Goal: Information Seeking & Learning: Learn about a topic

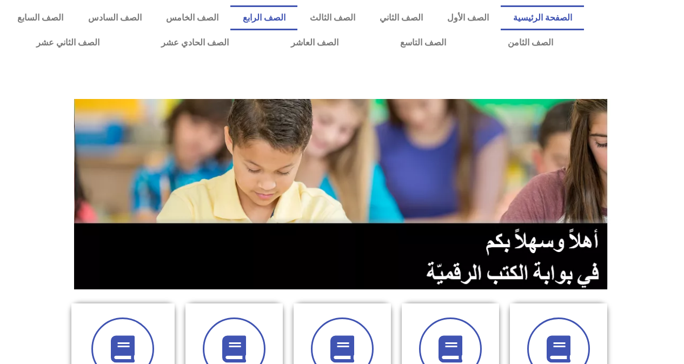
click at [298, 17] on link "الصف الرابع" at bounding box center [263, 17] width 67 height 25
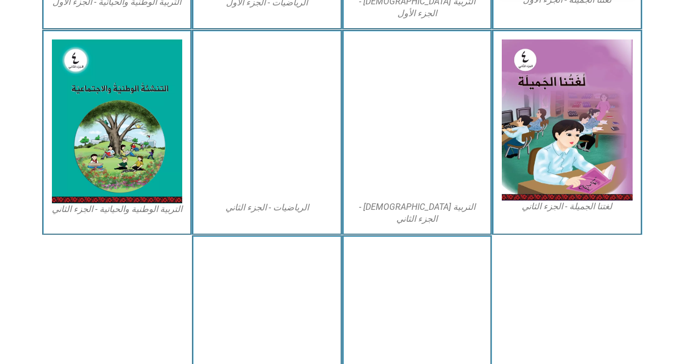
scroll to position [595, 0]
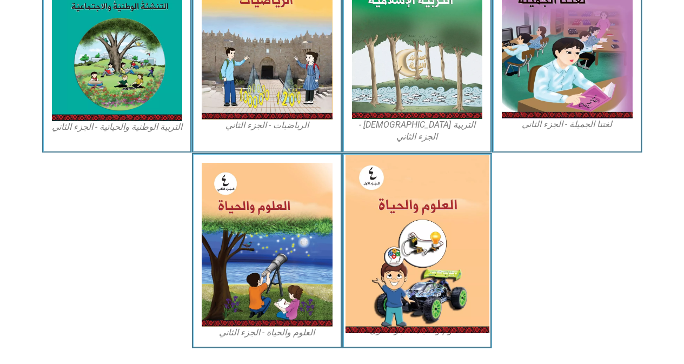
click at [402, 234] on img at bounding box center [417, 244] width 144 height 179
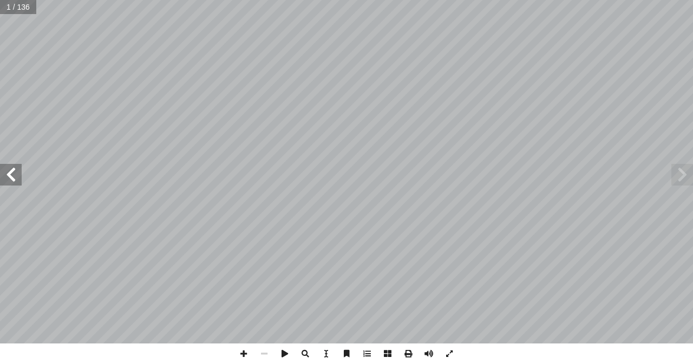
click at [5, 175] on span at bounding box center [11, 175] width 22 height 22
click at [5, 178] on span at bounding box center [11, 175] width 22 height 22
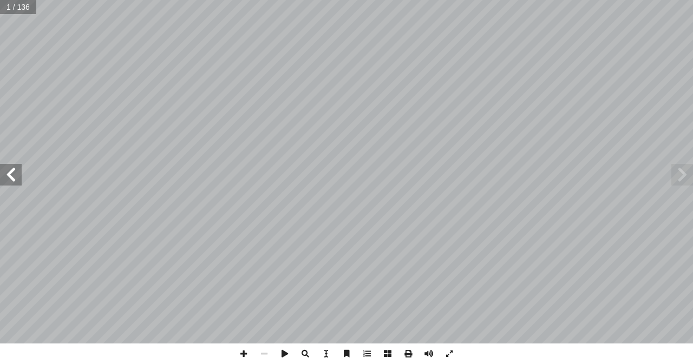
click at [6, 180] on span at bounding box center [11, 175] width 22 height 22
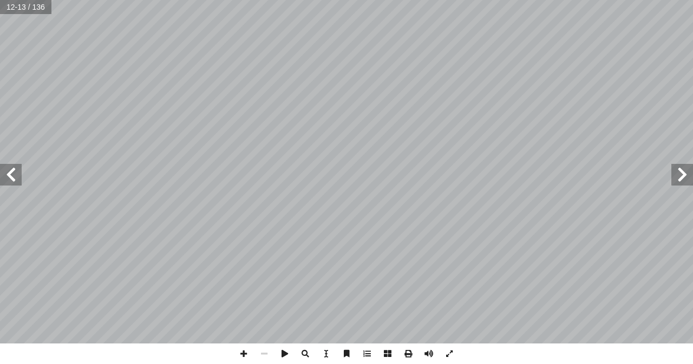
click at [10, 176] on span at bounding box center [11, 175] width 22 height 22
click at [9, 176] on span at bounding box center [11, 175] width 22 height 22
click at [243, 353] on span at bounding box center [243, 354] width 21 height 21
